Goal: Task Accomplishment & Management: Complete application form

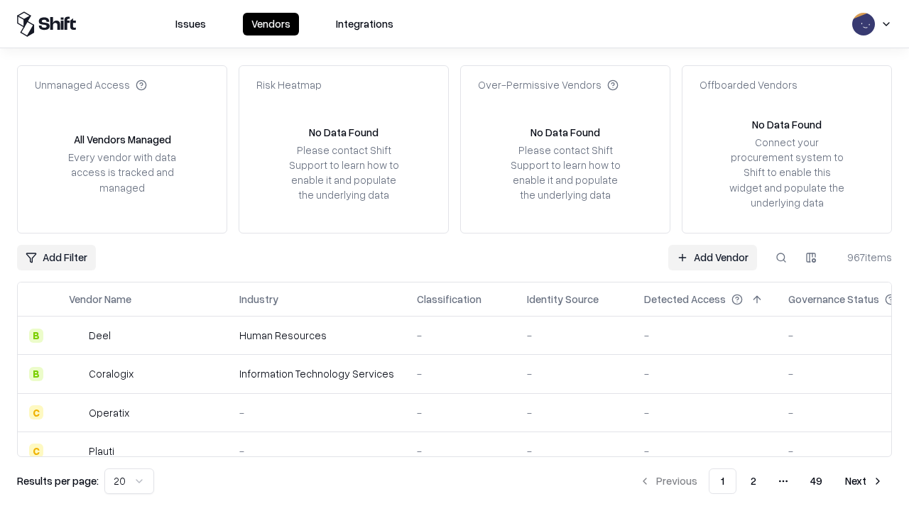
click at [712, 257] on link "Add Vendor" at bounding box center [712, 258] width 89 height 26
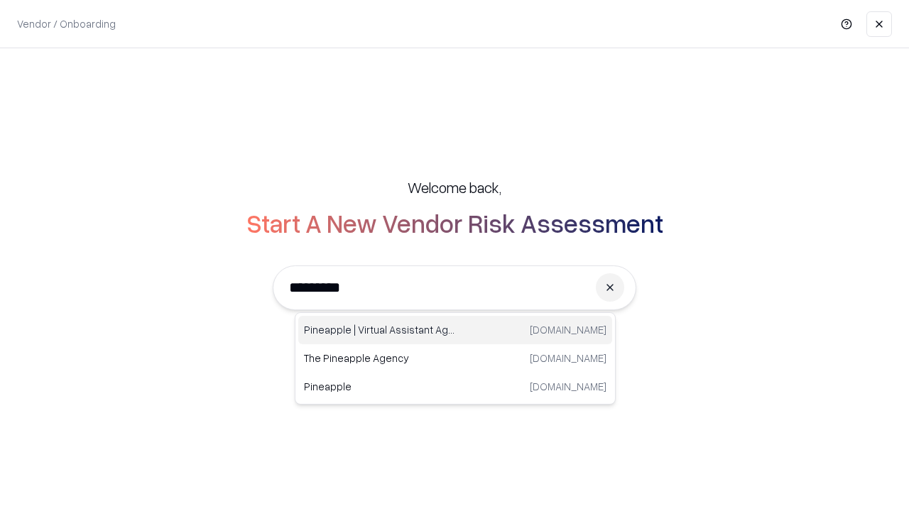
click at [455, 330] on div "Pineapple | Virtual Assistant Agency [DOMAIN_NAME]" at bounding box center [455, 330] width 314 height 28
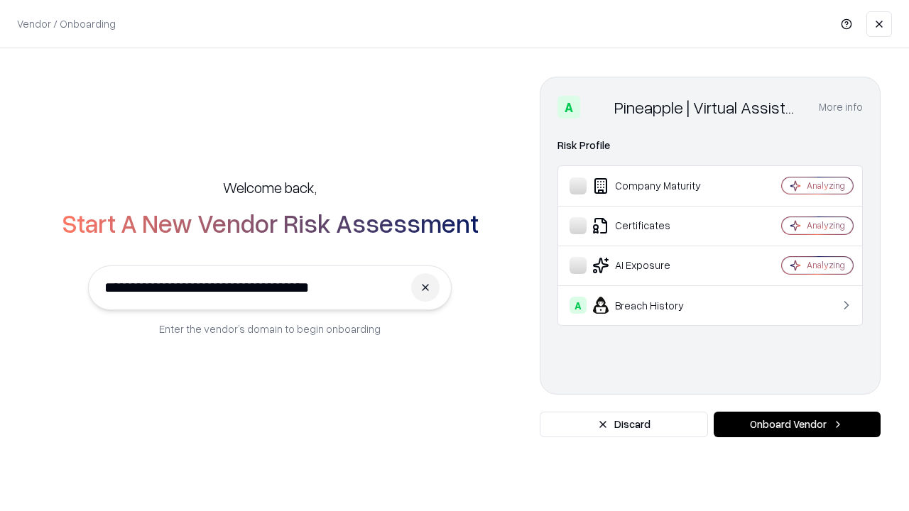
type input "**********"
click at [796, 424] on button "Onboard Vendor" at bounding box center [796, 425] width 167 height 26
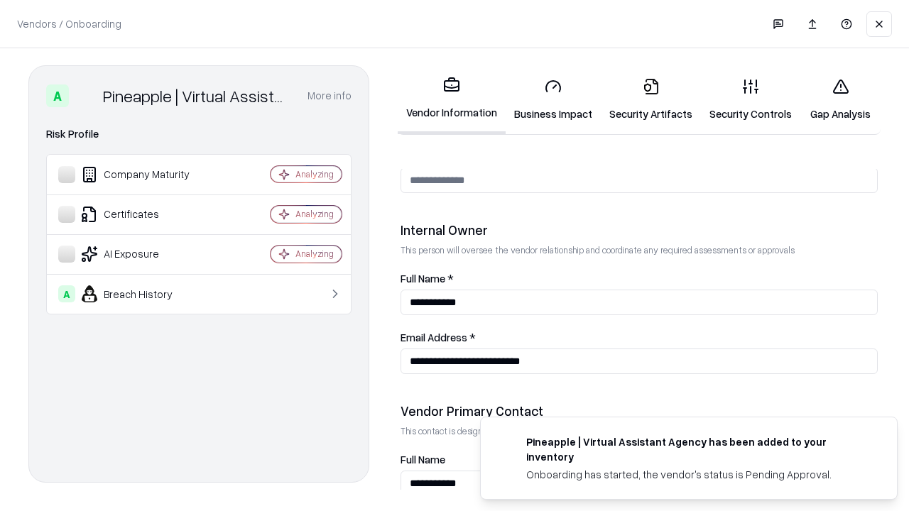
scroll to position [735, 0]
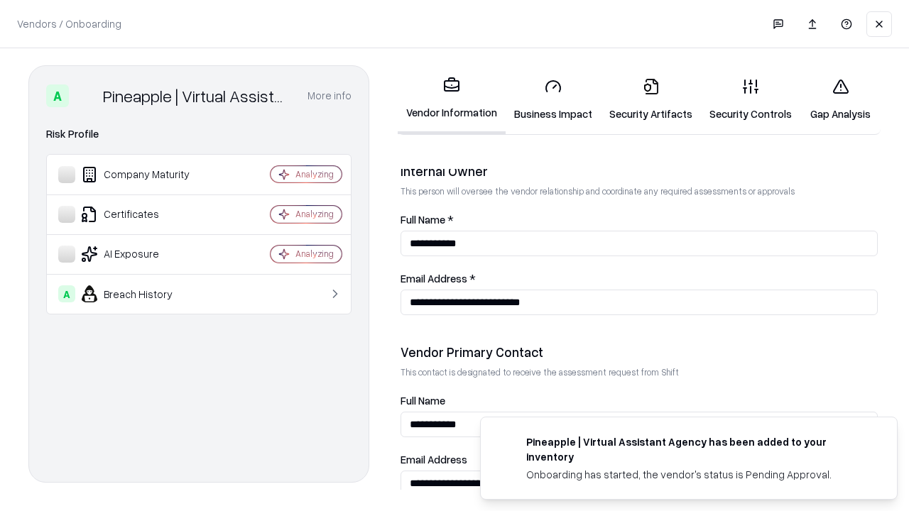
click at [553, 99] on link "Business Impact" at bounding box center [552, 100] width 95 height 66
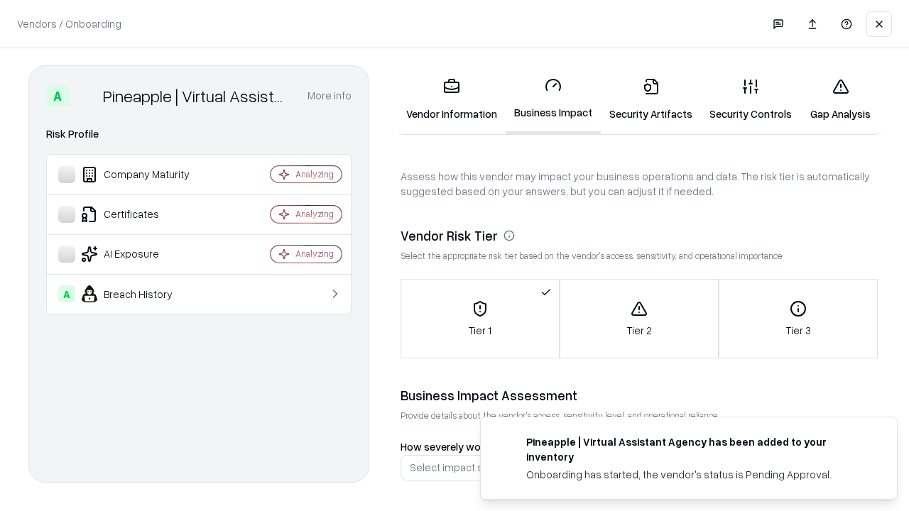
click at [650, 99] on link "Security Artifacts" at bounding box center [651, 100] width 100 height 66
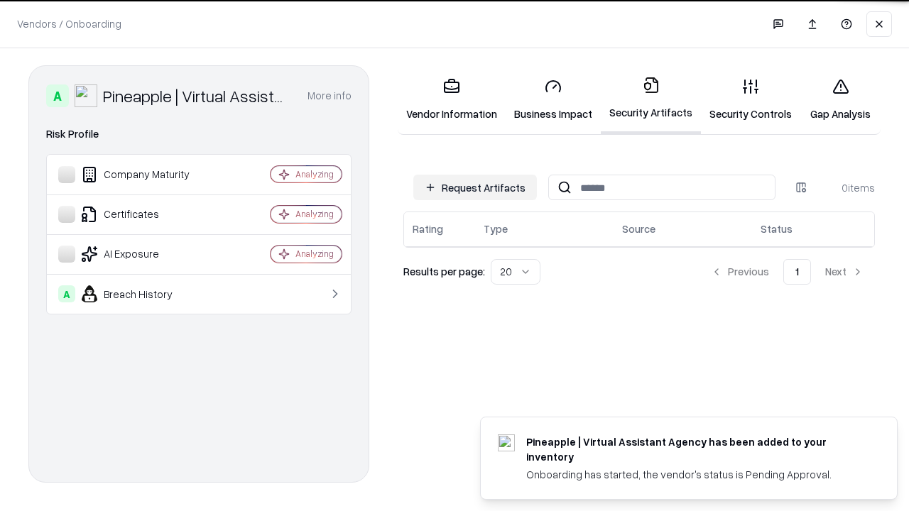
click at [475, 187] on button "Request Artifacts" at bounding box center [475, 188] width 124 height 26
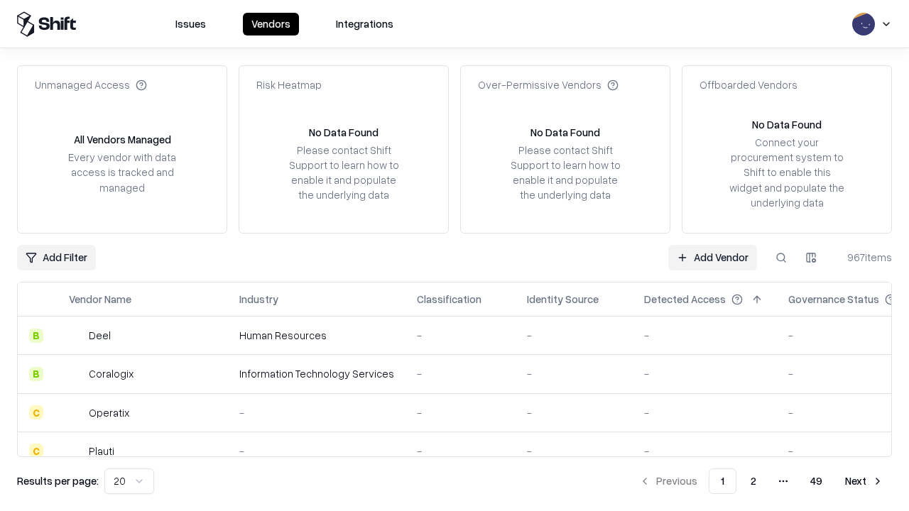
click at [712, 257] on link "Add Vendor" at bounding box center [712, 258] width 89 height 26
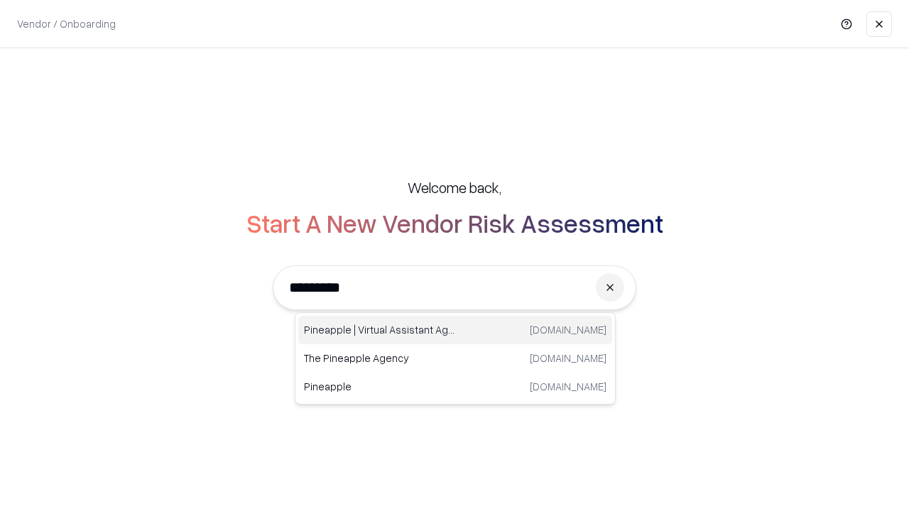
click at [455, 330] on div "Pineapple | Virtual Assistant Agency [DOMAIN_NAME]" at bounding box center [455, 330] width 314 height 28
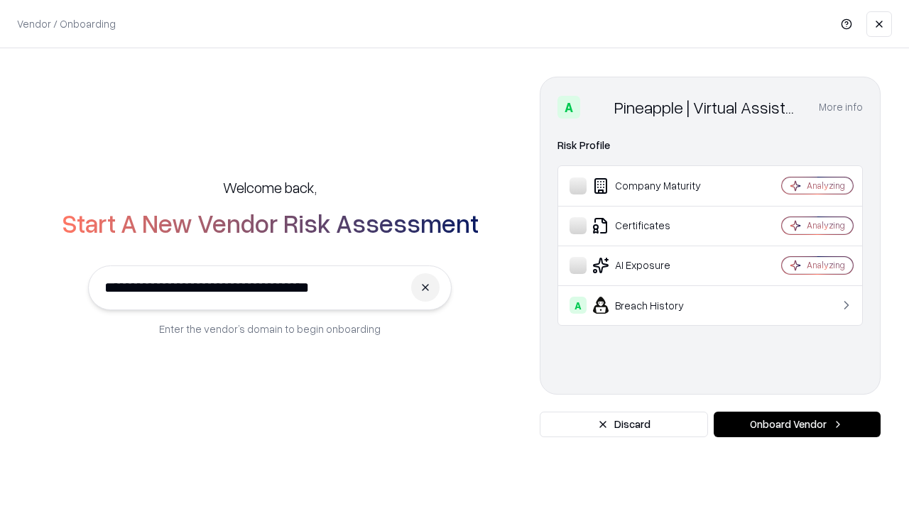
type input "**********"
click at [796, 424] on button "Onboard Vendor" at bounding box center [796, 425] width 167 height 26
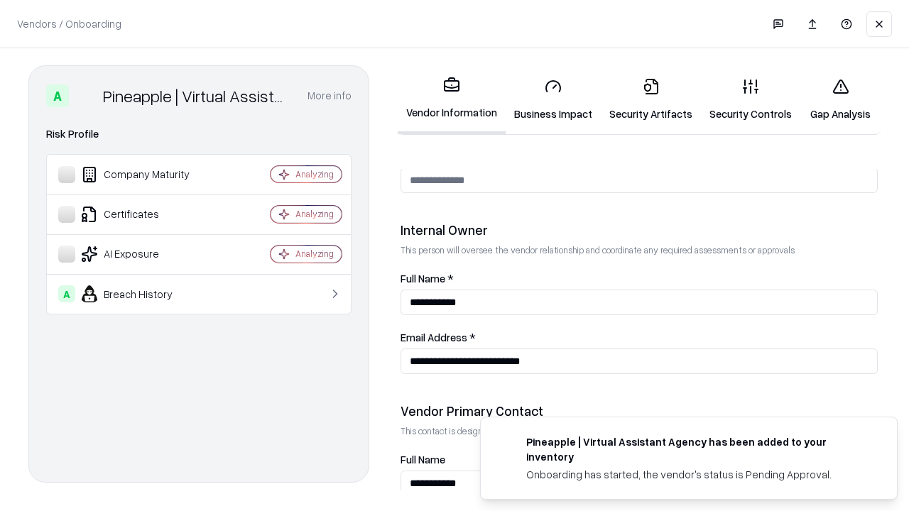
scroll to position [735, 0]
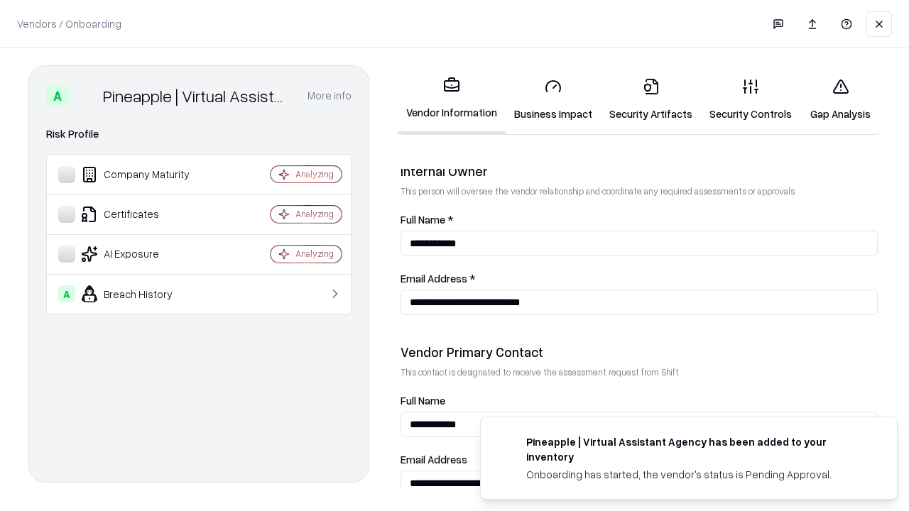
click at [840, 99] on link "Gap Analysis" at bounding box center [840, 100] width 80 height 66
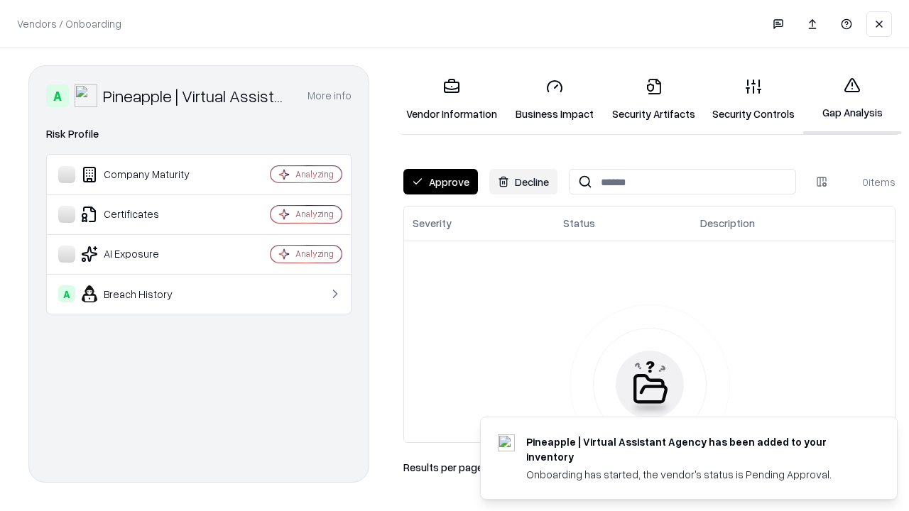
click at [440, 182] on button "Approve" at bounding box center [440, 182] width 75 height 26
